Goal: Go to known website: Access a specific website the user already knows

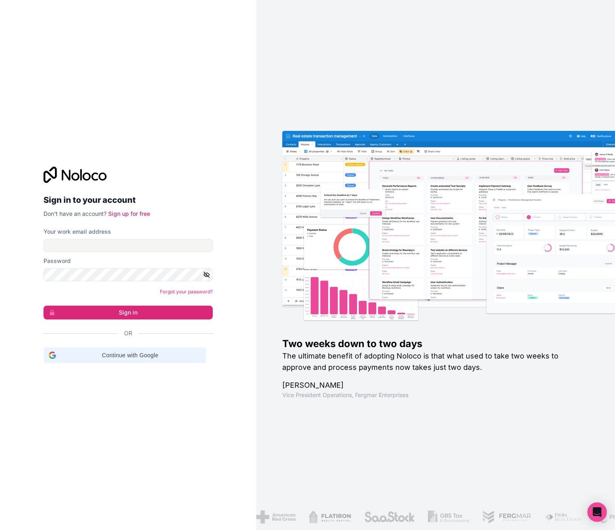
click at [120, 351] on span "Continue with Google" at bounding box center [129, 355] width 141 height 9
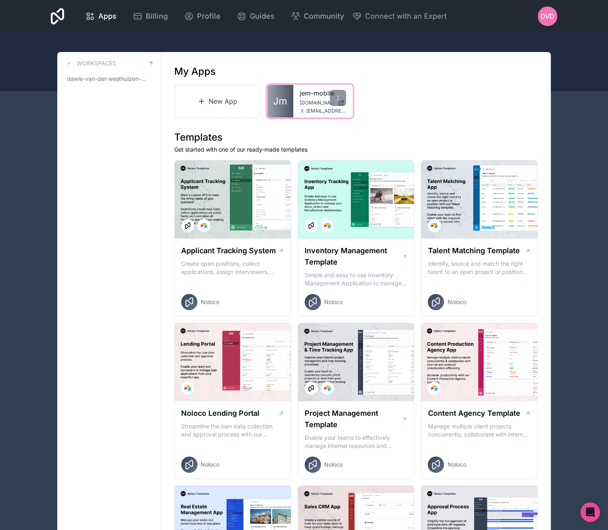
click at [311, 93] on link "jem-mobile" at bounding box center [323, 93] width 46 height 10
